Goal: Transaction & Acquisition: Purchase product/service

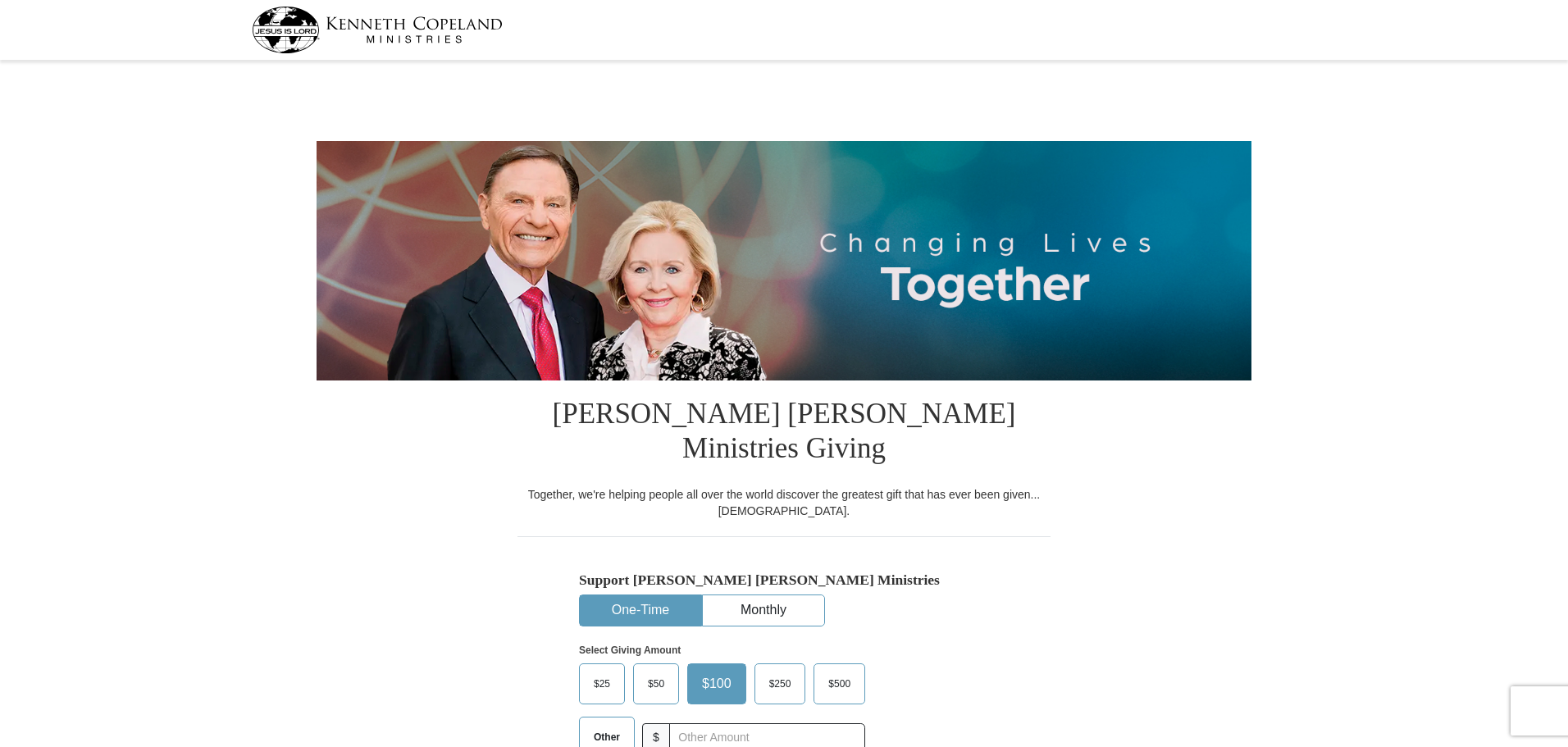
select select "MA"
click at [597, 672] on span "$25" at bounding box center [602, 683] width 32 height 25
click at [0, 0] on input "$25" at bounding box center [0, 0] width 0 height 0
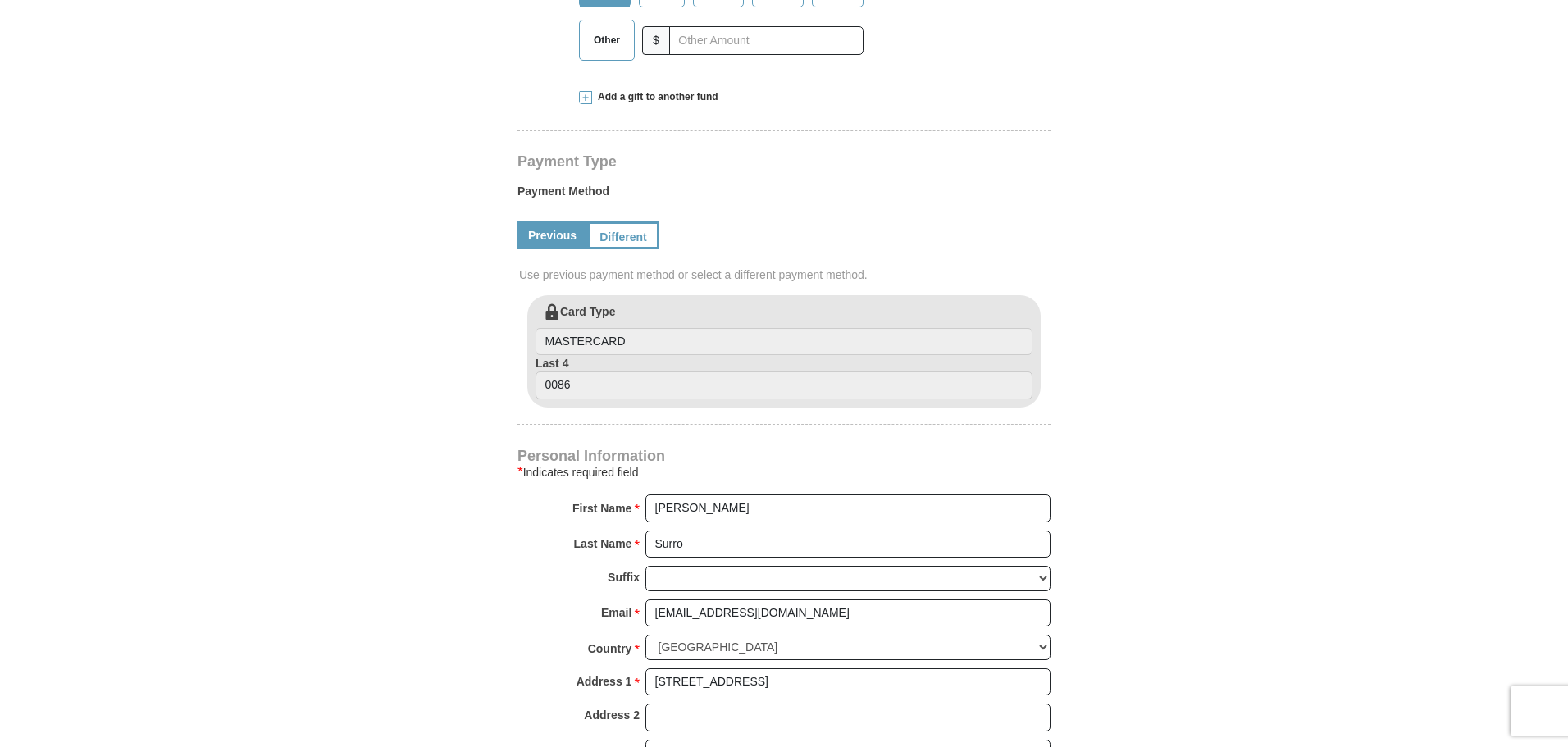
scroll to position [738, 0]
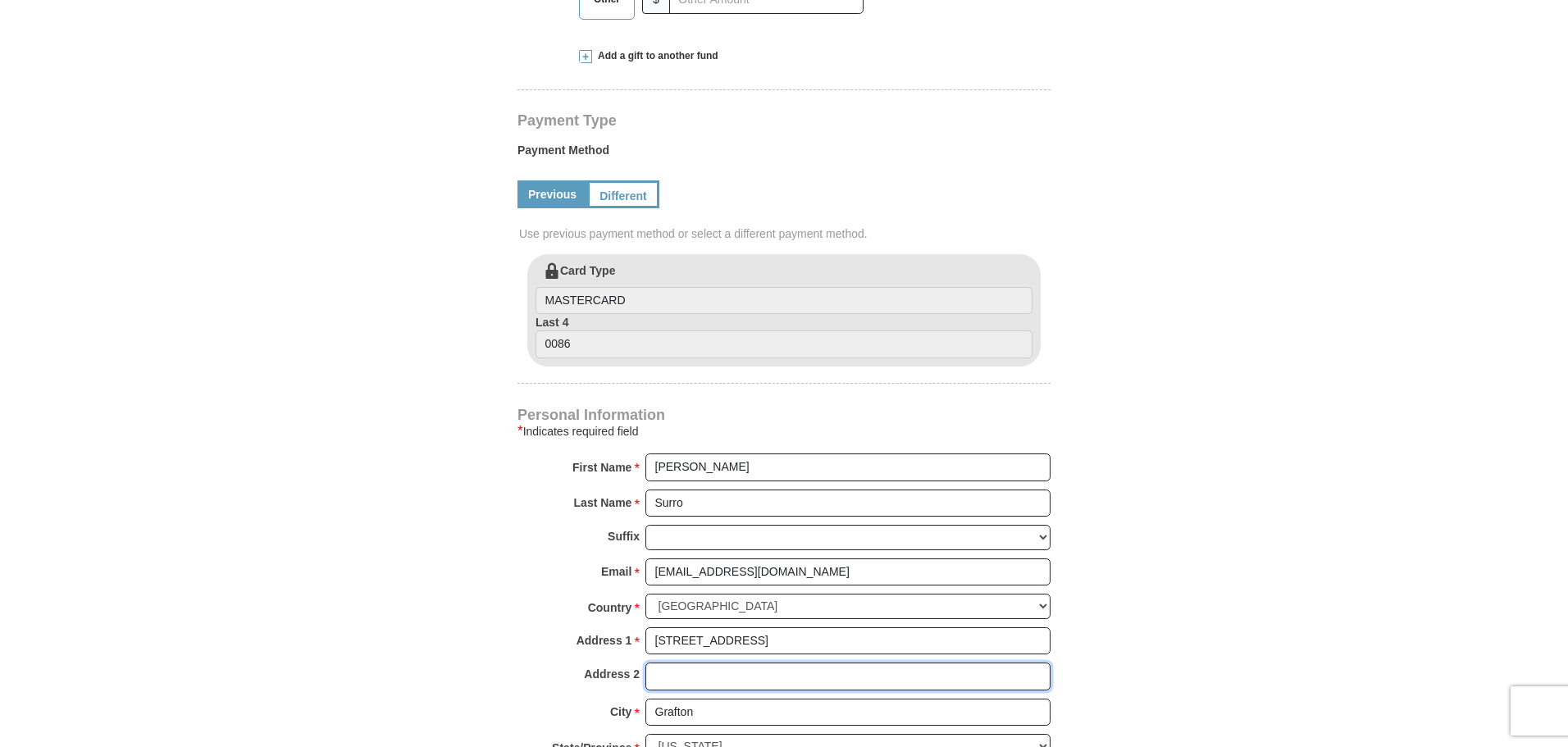
click at [719, 663] on input "Address 2" at bounding box center [848, 676] width 405 height 27
type input "Apt 3"
click at [961, 627] on input "[STREET_ADDRESS]" at bounding box center [848, 641] width 405 height 27
click at [787, 627] on input "[STREET_ADDRESS]" at bounding box center [848, 641] width 405 height 27
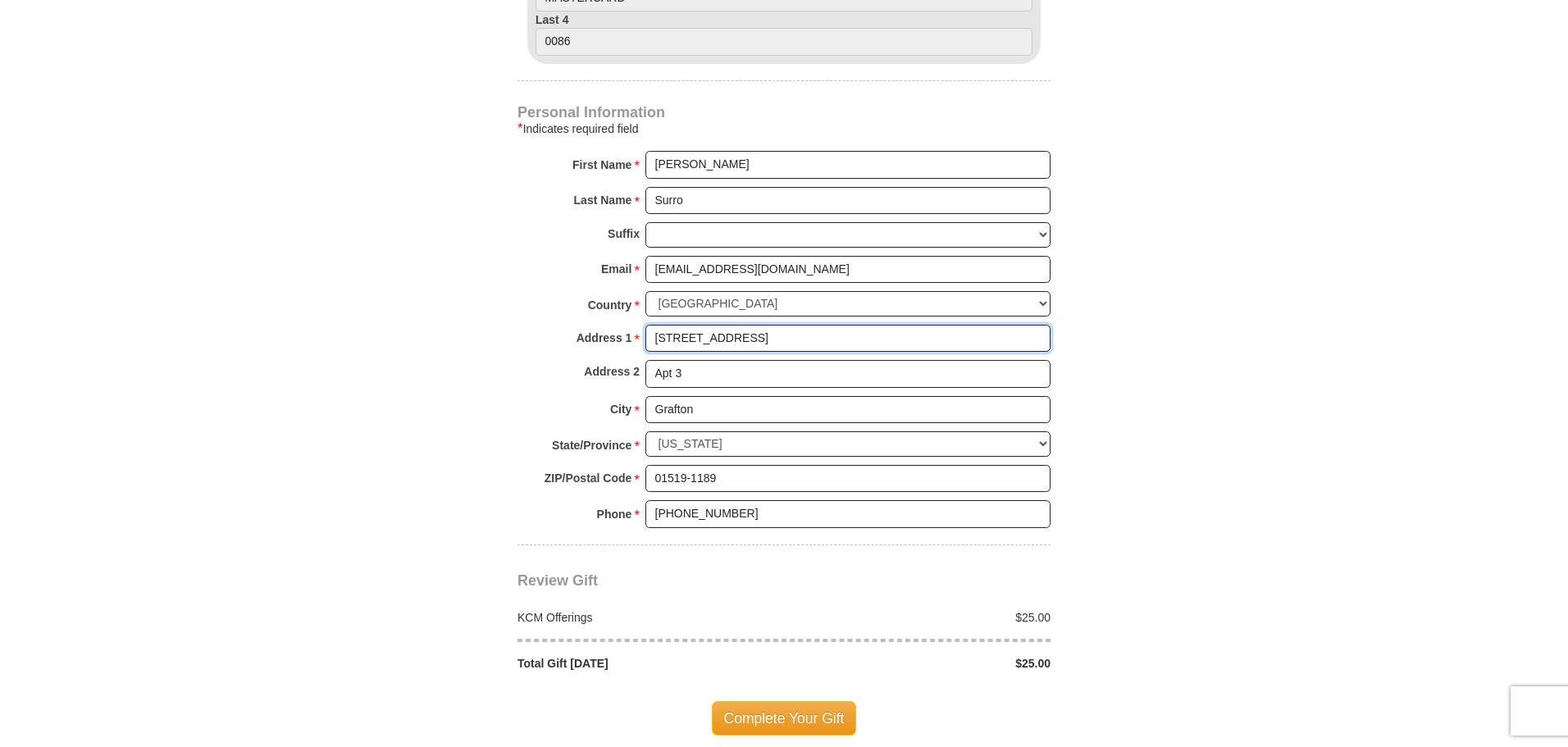
scroll to position [1067, 0]
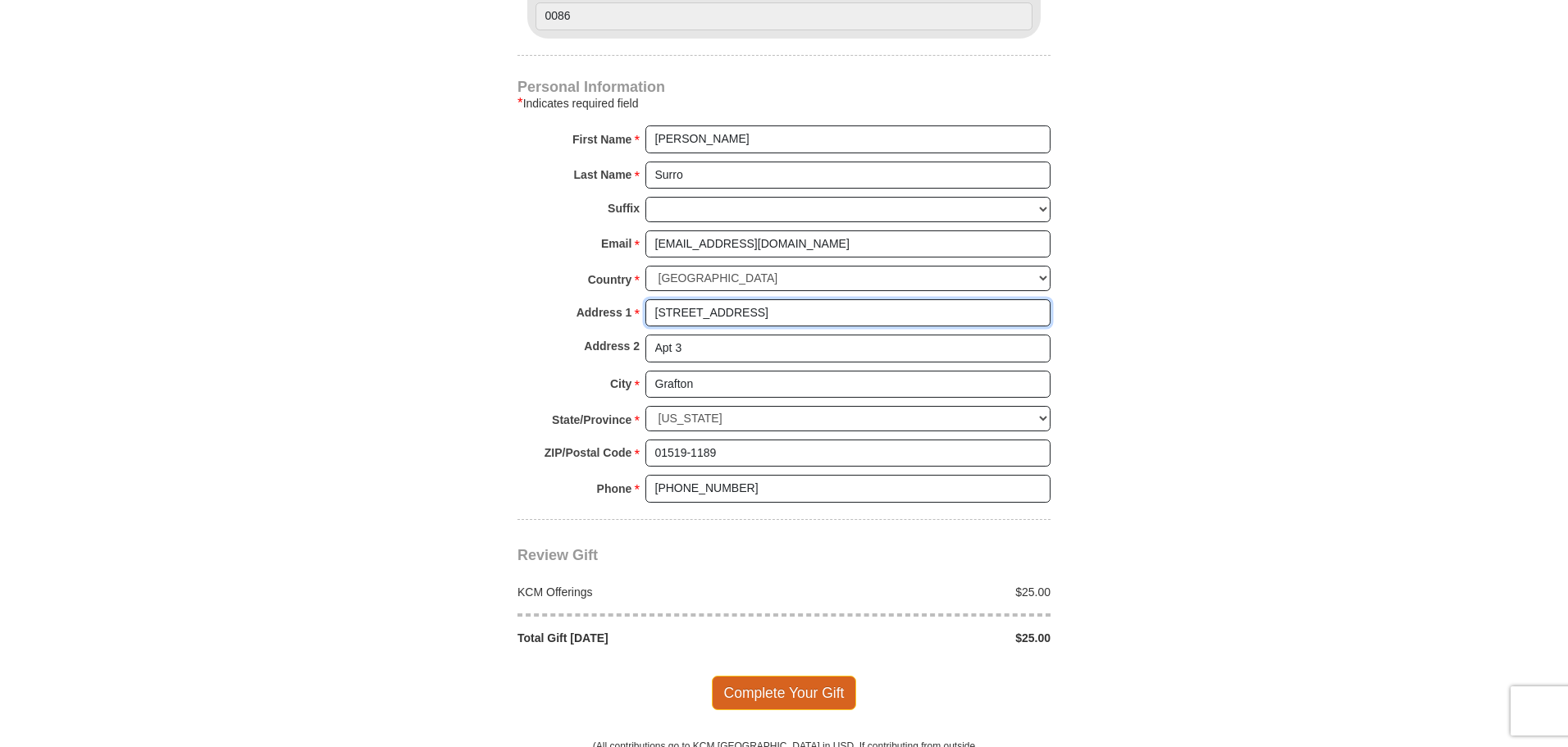
type input "[STREET_ADDRESS]"
click at [788, 676] on span "Complete Your Gift" at bounding box center [784, 693] width 145 height 34
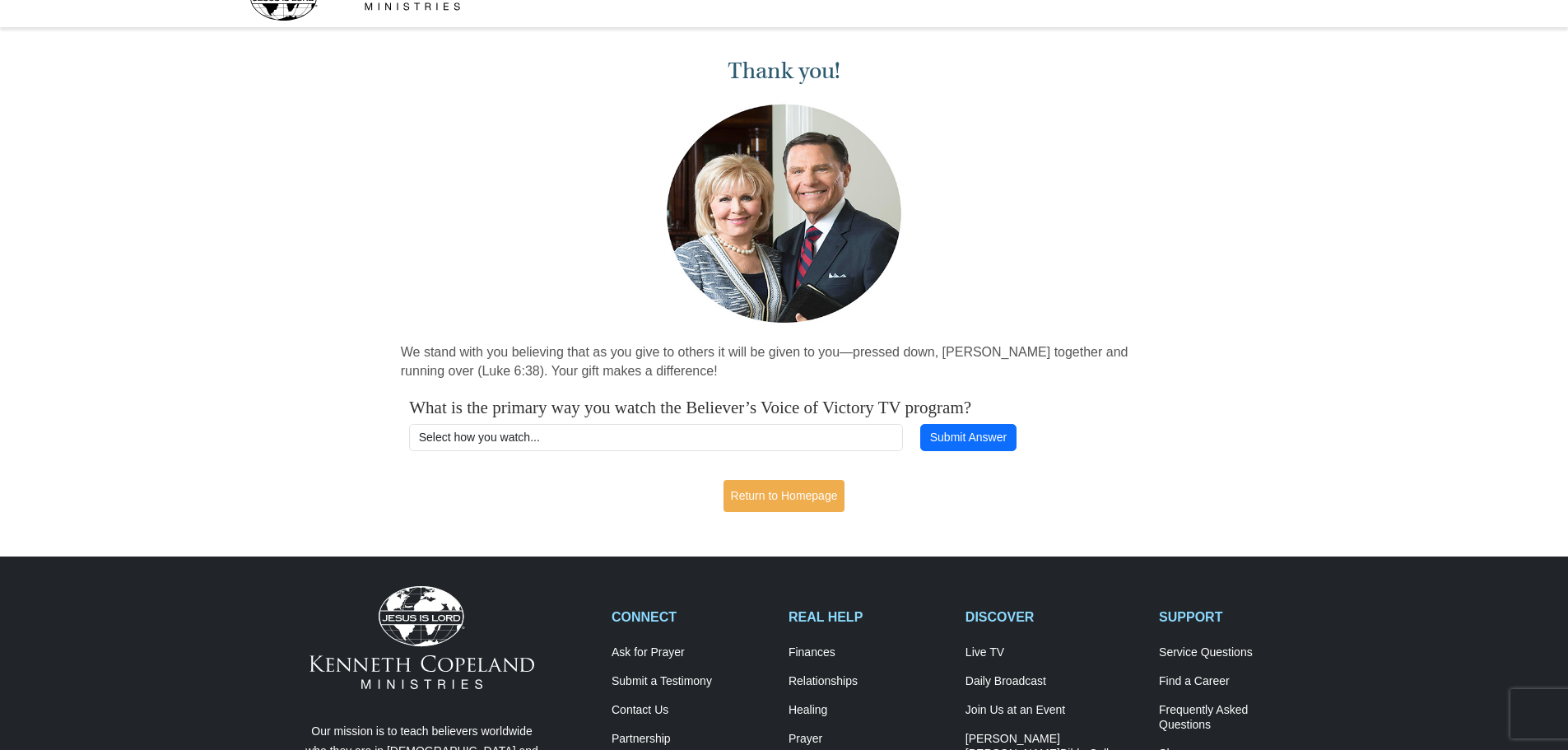
scroll to position [83, 0]
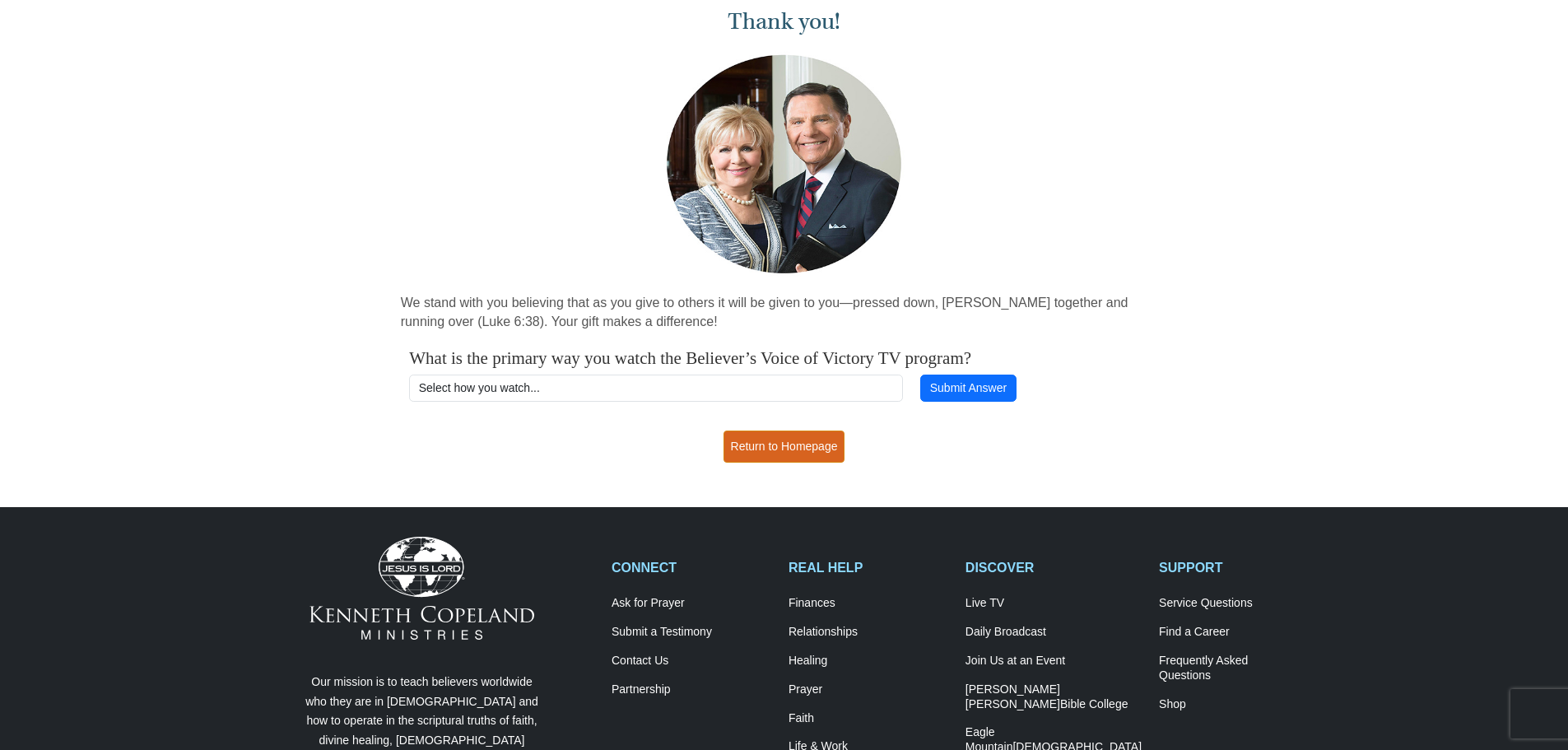
click at [796, 447] on link "Return to Homepage" at bounding box center [785, 447] width 122 height 32
